Goal: Task Accomplishment & Management: Manage account settings

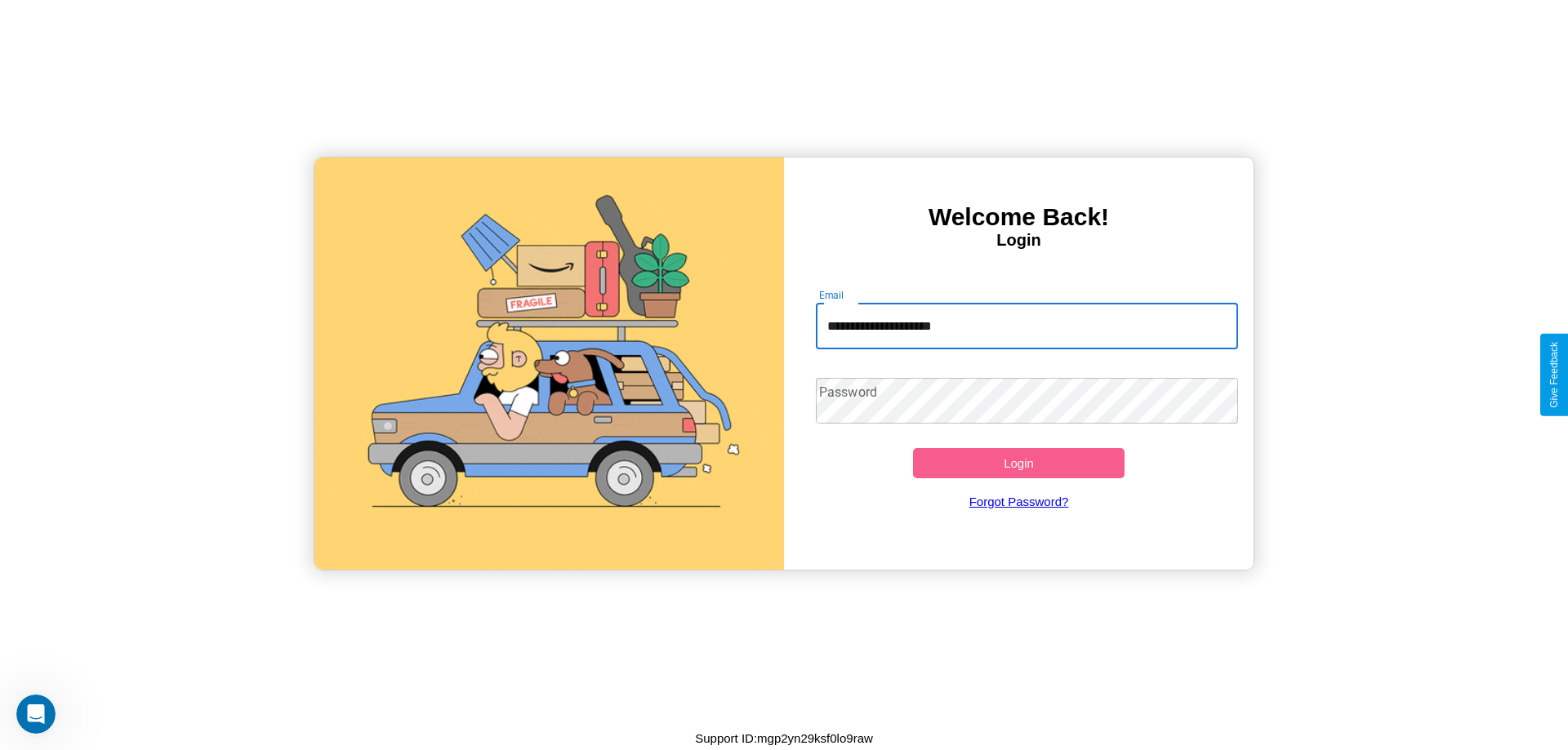
type input "**********"
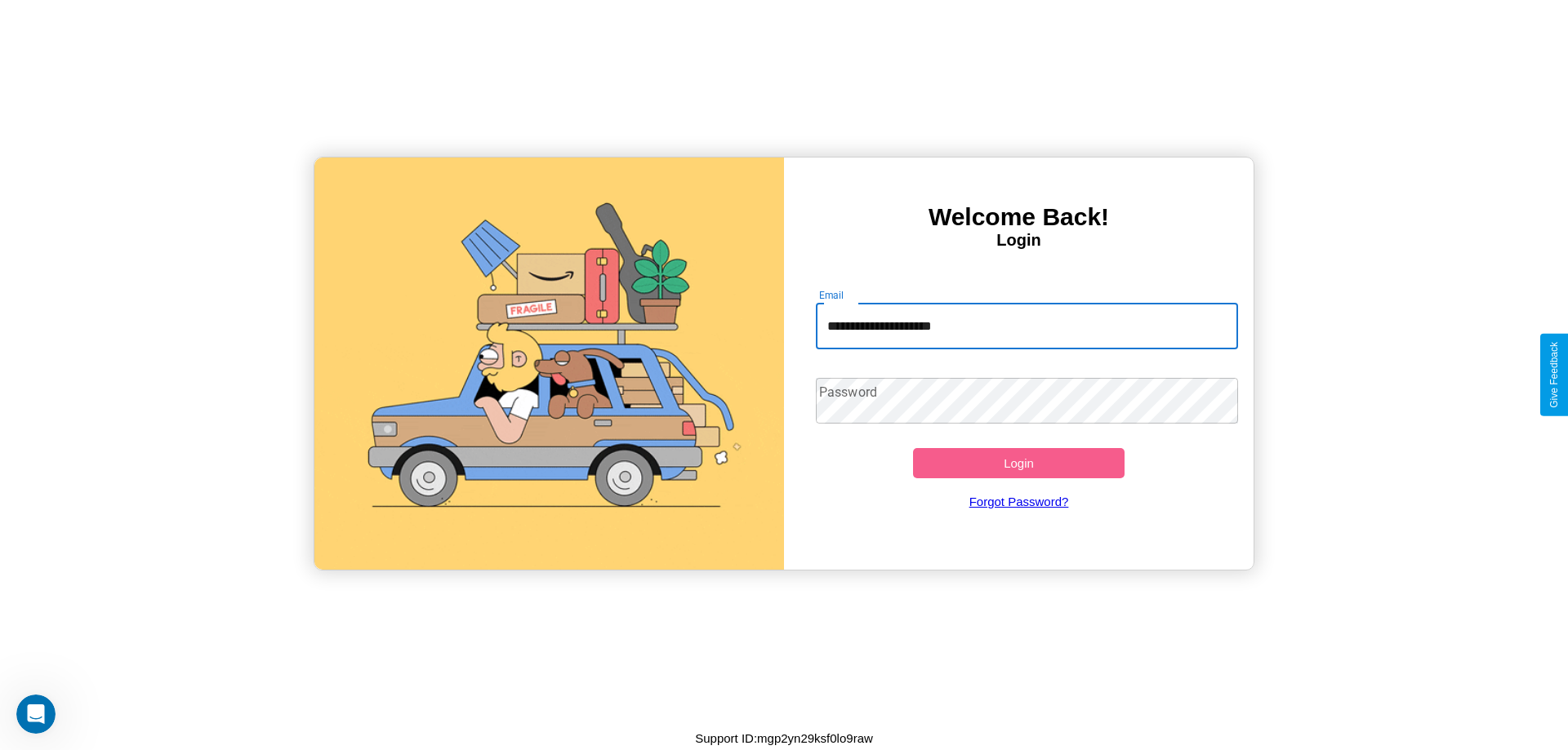
click at [1018, 463] on button "Login" at bounding box center [1019, 463] width 211 height 31
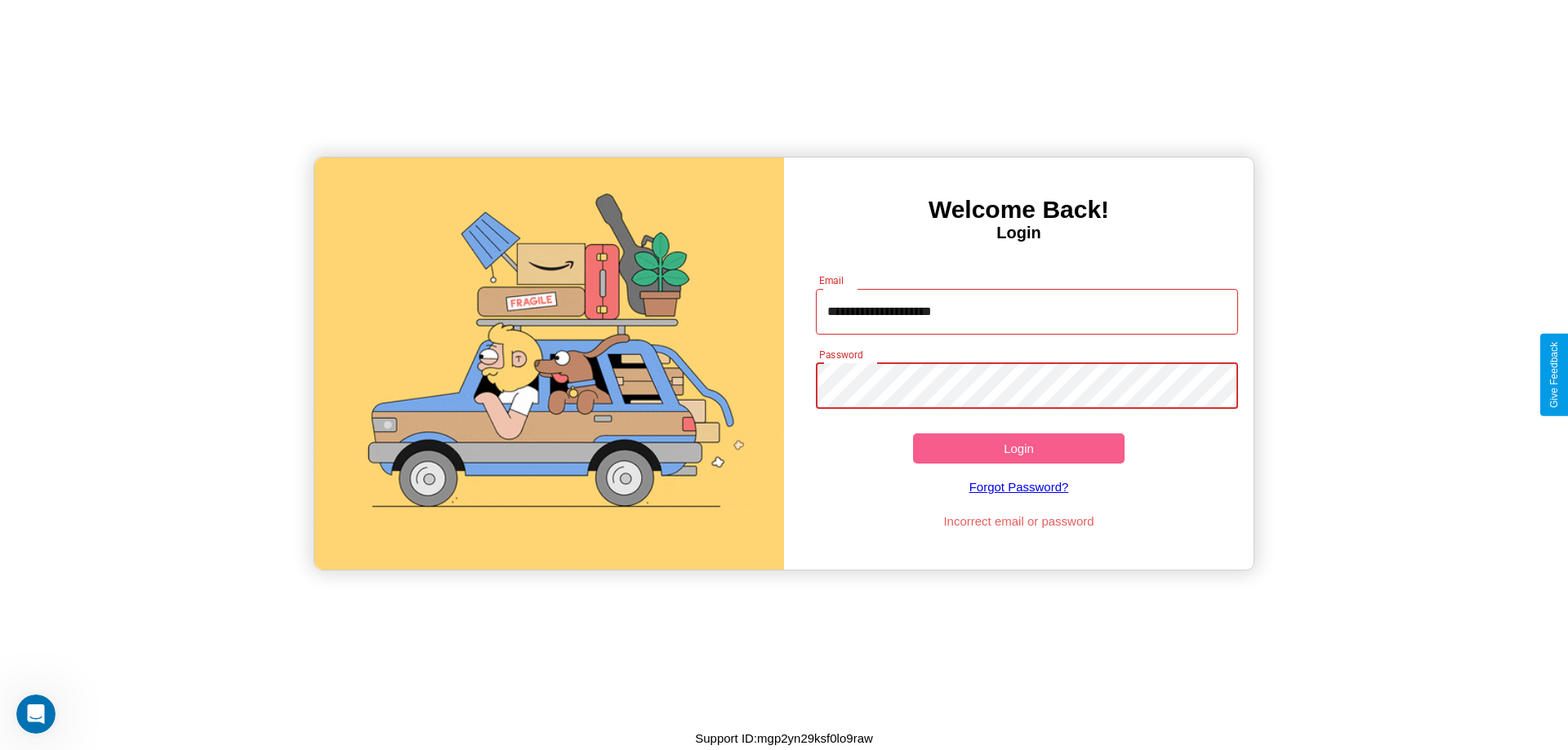
click at [1018, 448] on button "Login" at bounding box center [1019, 449] width 211 height 31
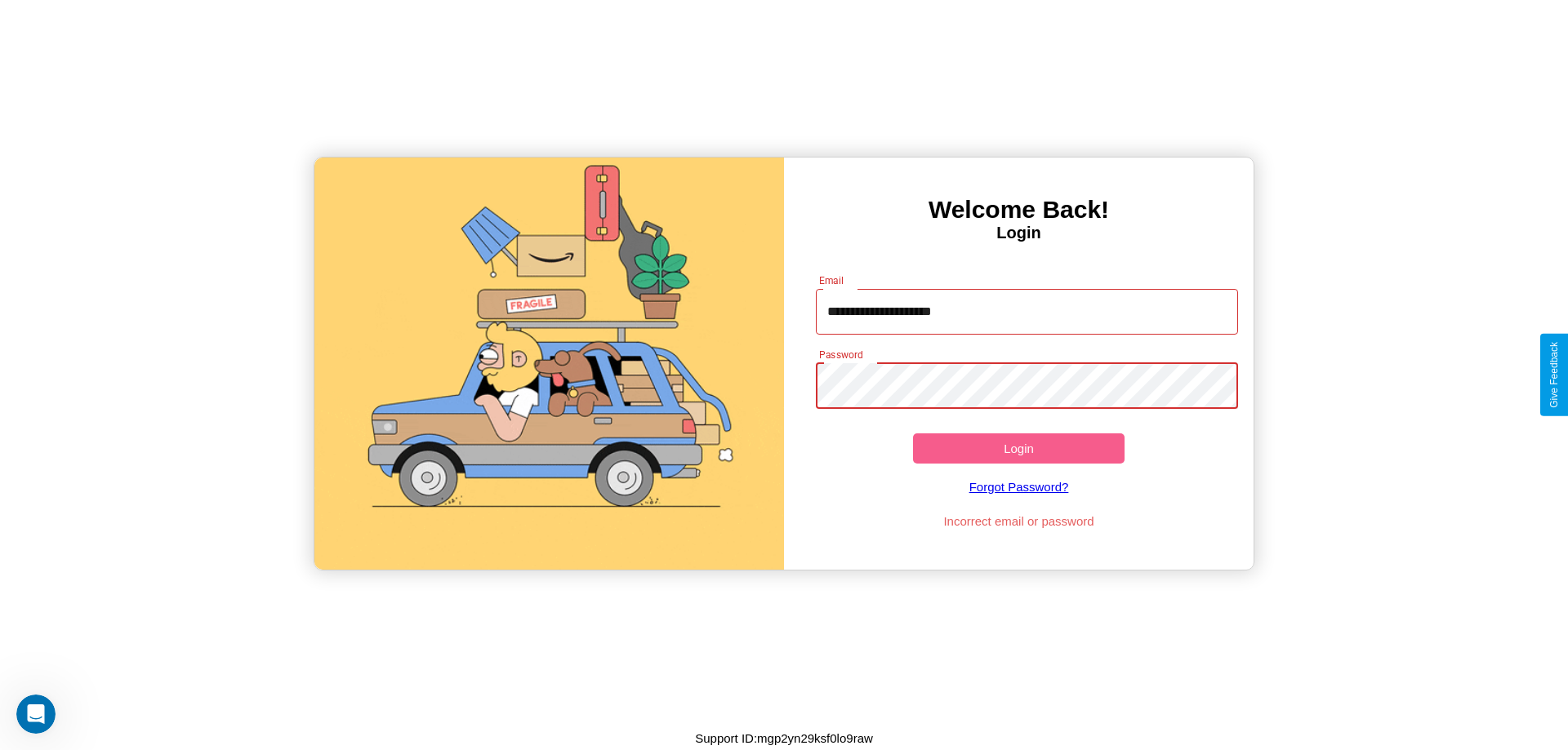
click at [1018, 448] on button "Login" at bounding box center [1019, 449] width 211 height 31
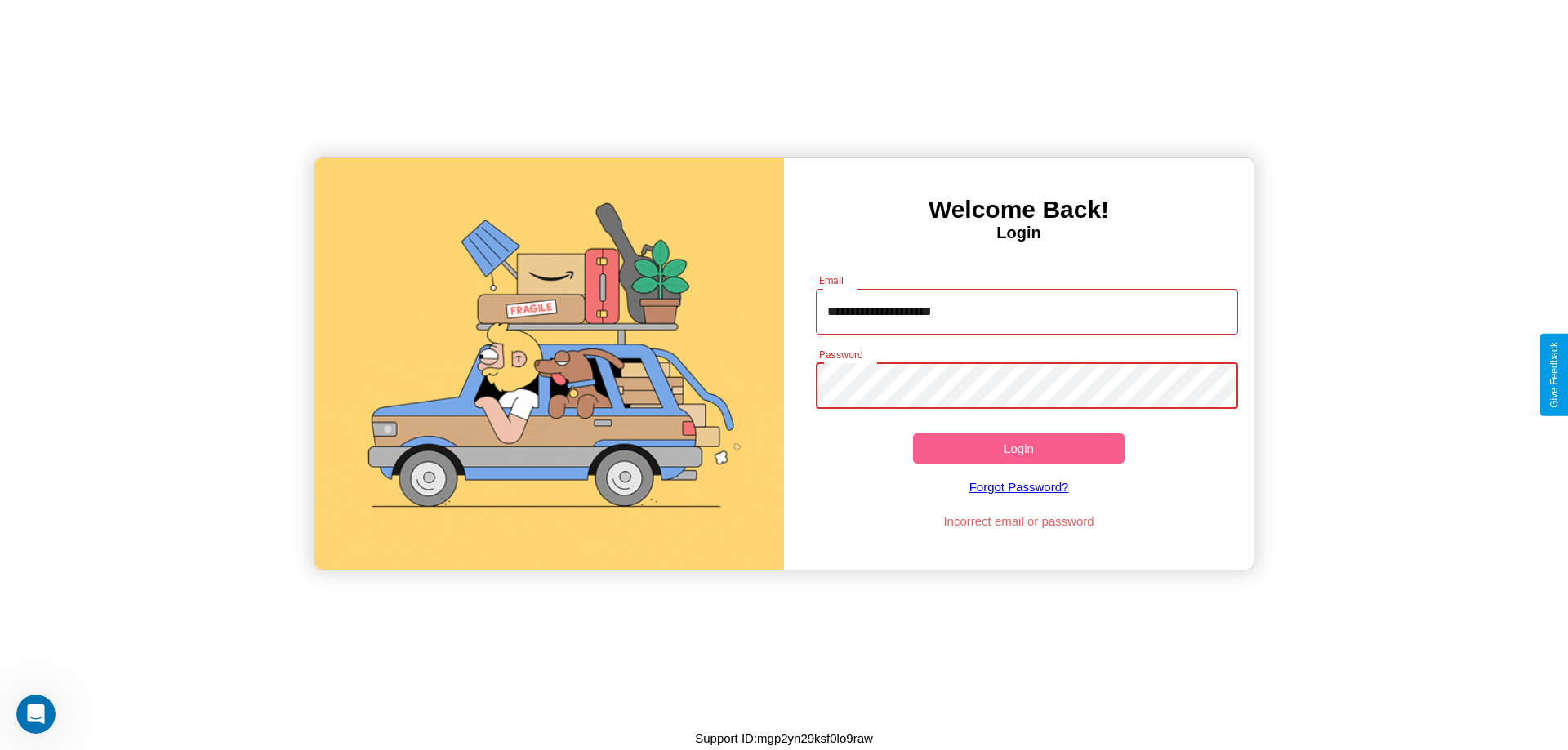
click at [1018, 448] on button "Login" at bounding box center [1019, 449] width 211 height 31
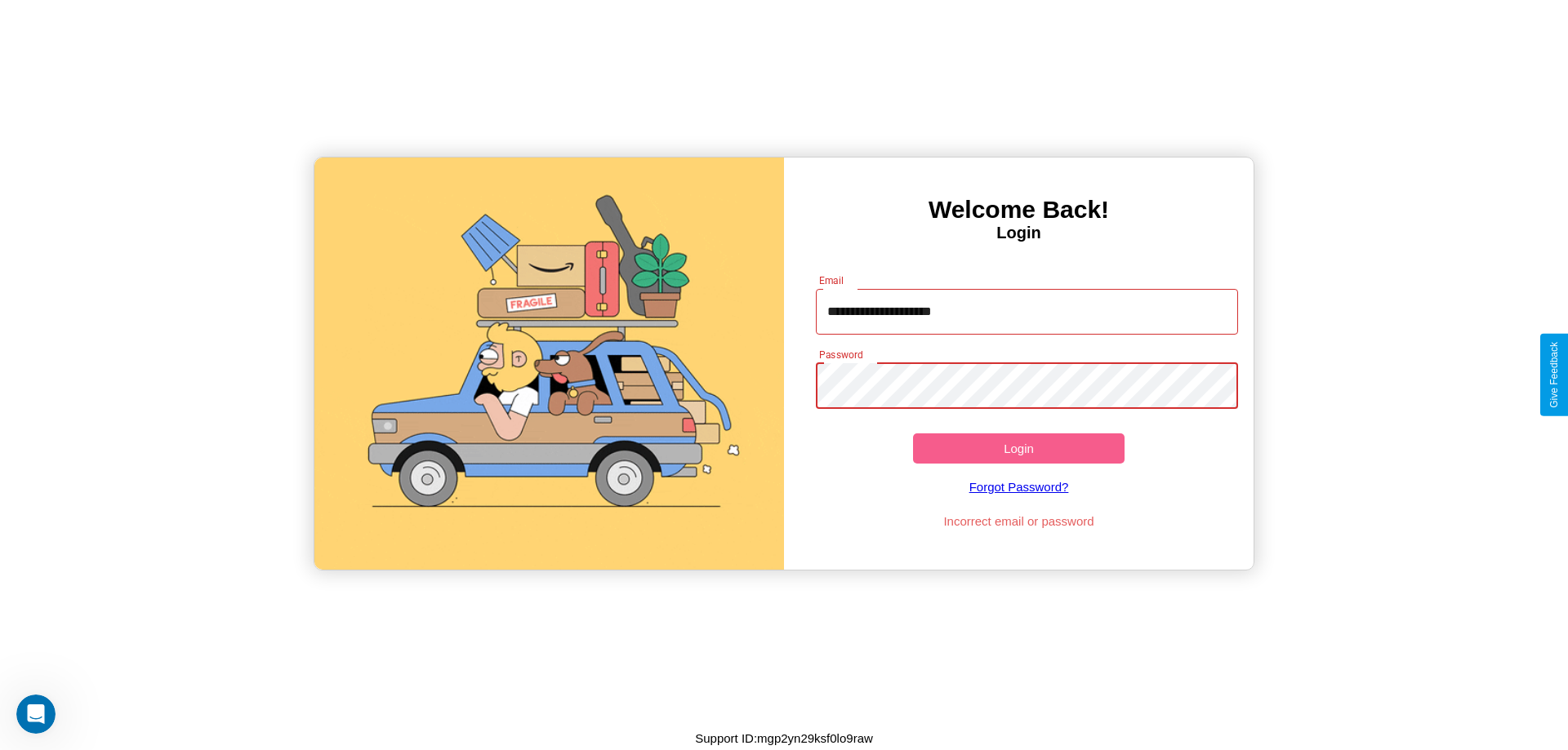
click at [1018, 448] on button "Login" at bounding box center [1019, 449] width 211 height 31
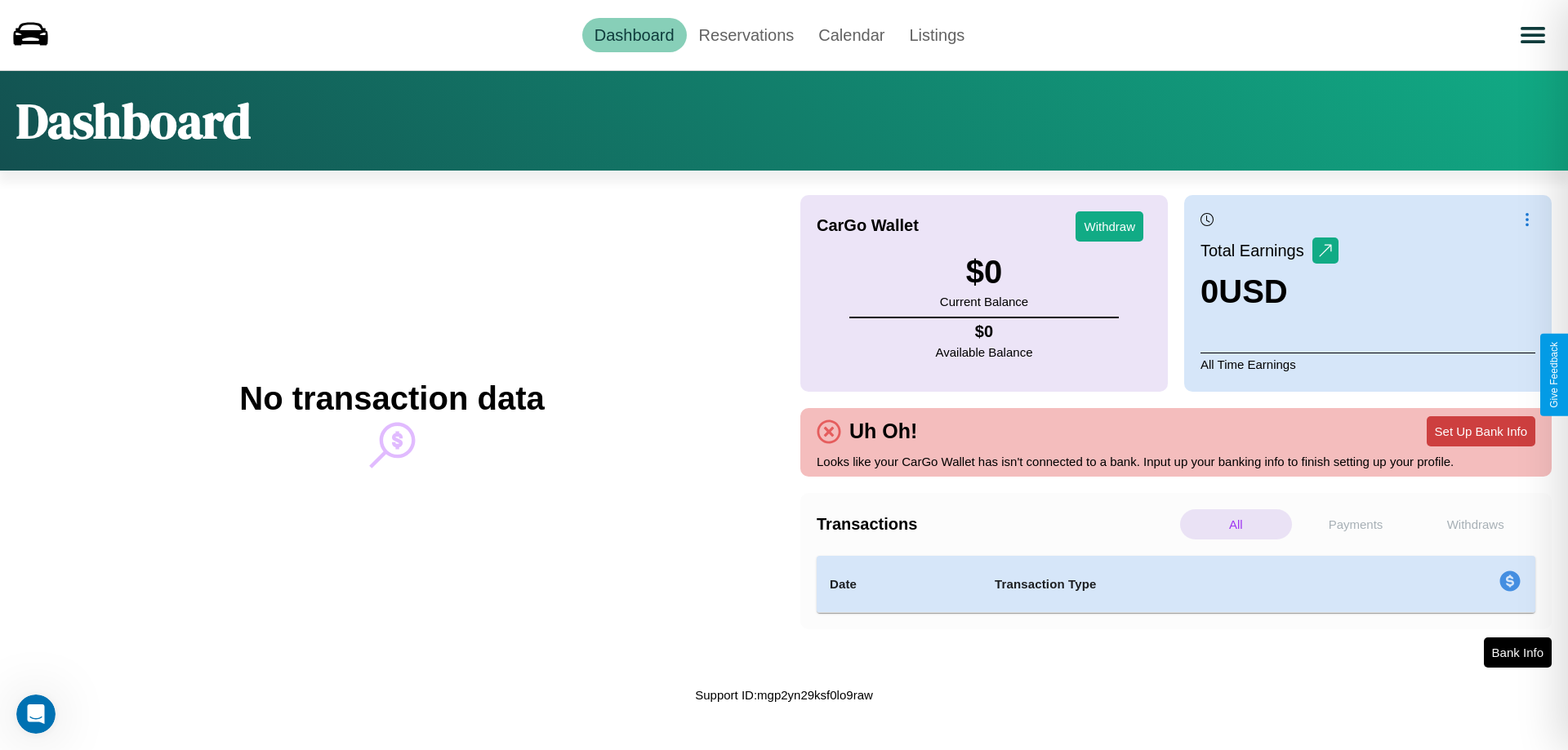
click at [1481, 431] on button "Set Up Bank Info" at bounding box center [1481, 431] width 108 height 31
